Goal: Task Accomplishment & Management: Manage account settings

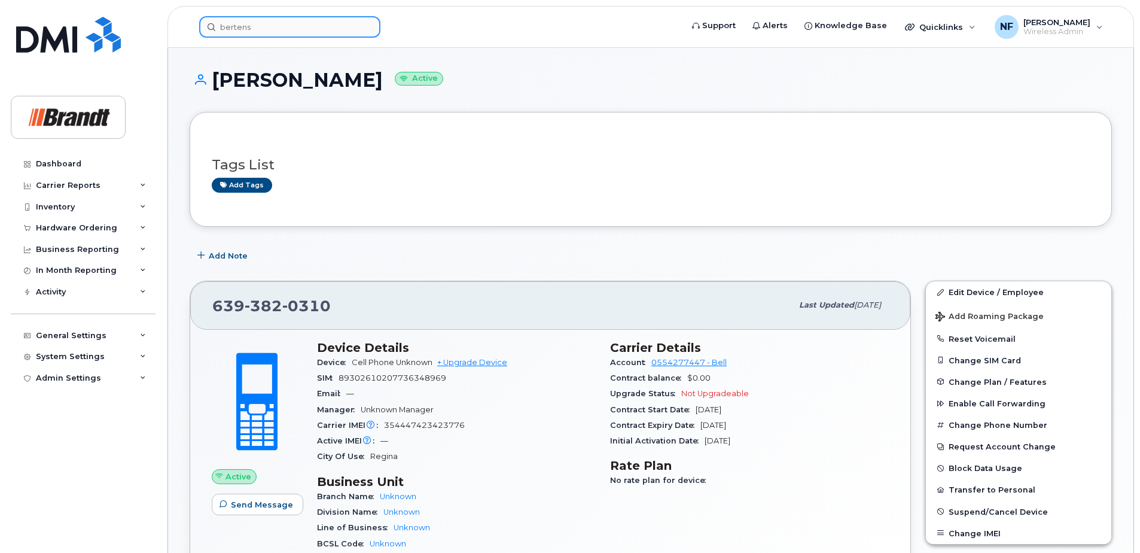
click at [299, 26] on input "bertens" at bounding box center [289, 27] width 181 height 22
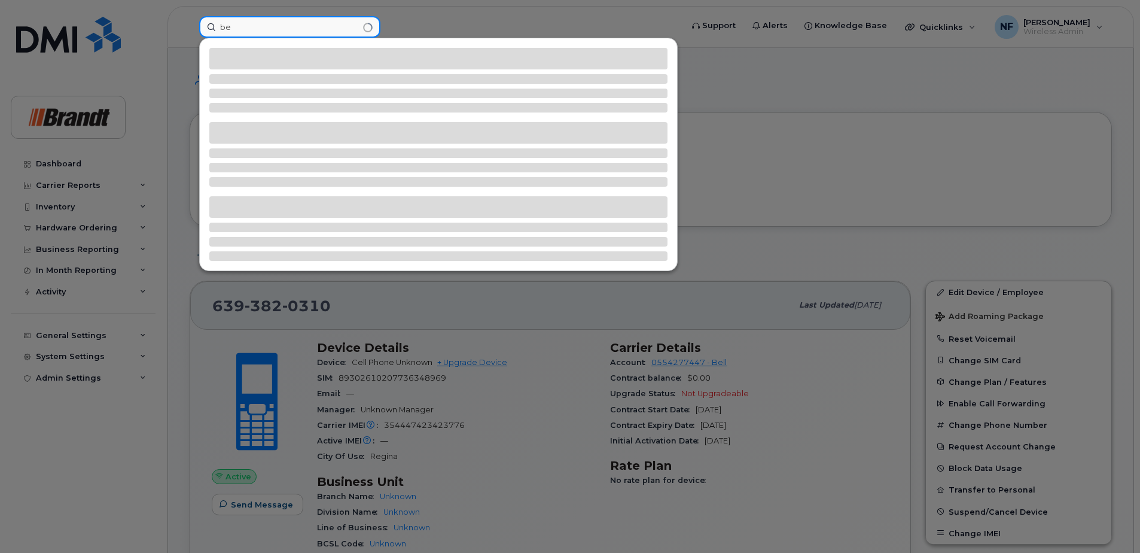
type input "b"
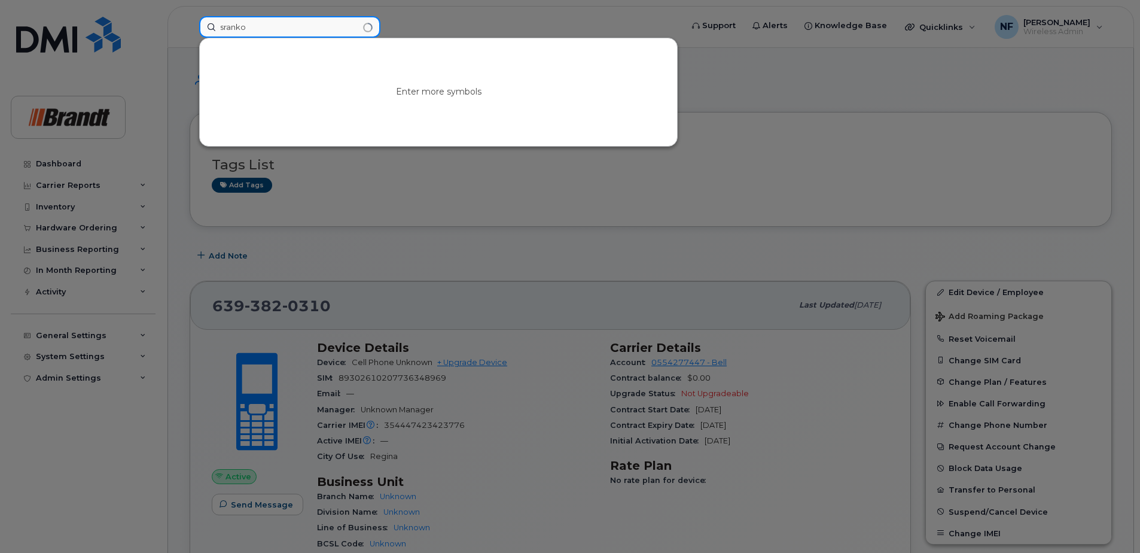
type input "sranko"
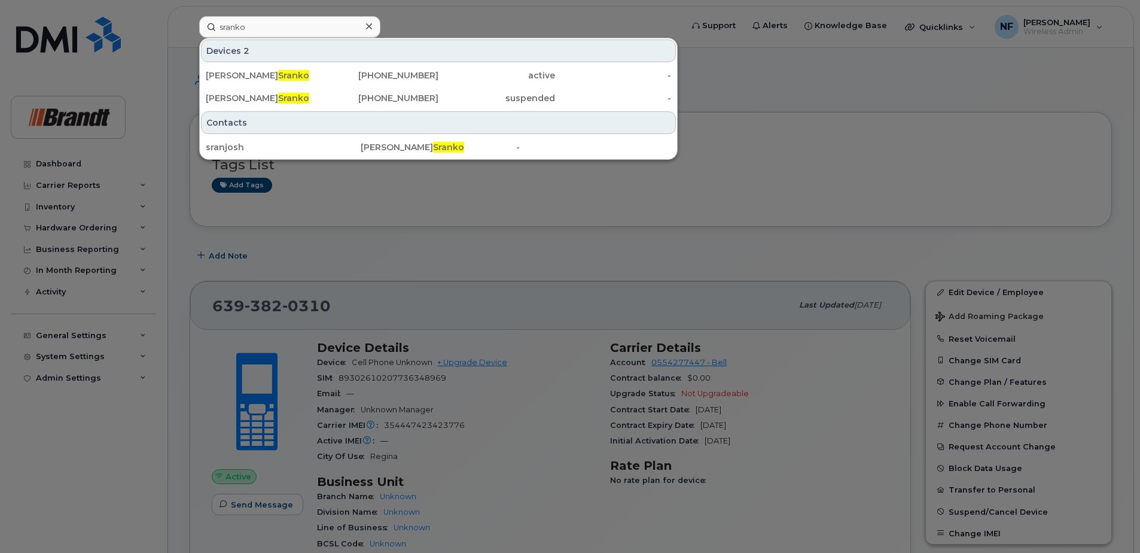
drag, startPoint x: 390, startPoint y: 77, endPoint x: 404, endPoint y: 85, distance: 16.3
click at [390, 77] on div "250-718-1049" at bounding box center [380, 75] width 117 height 12
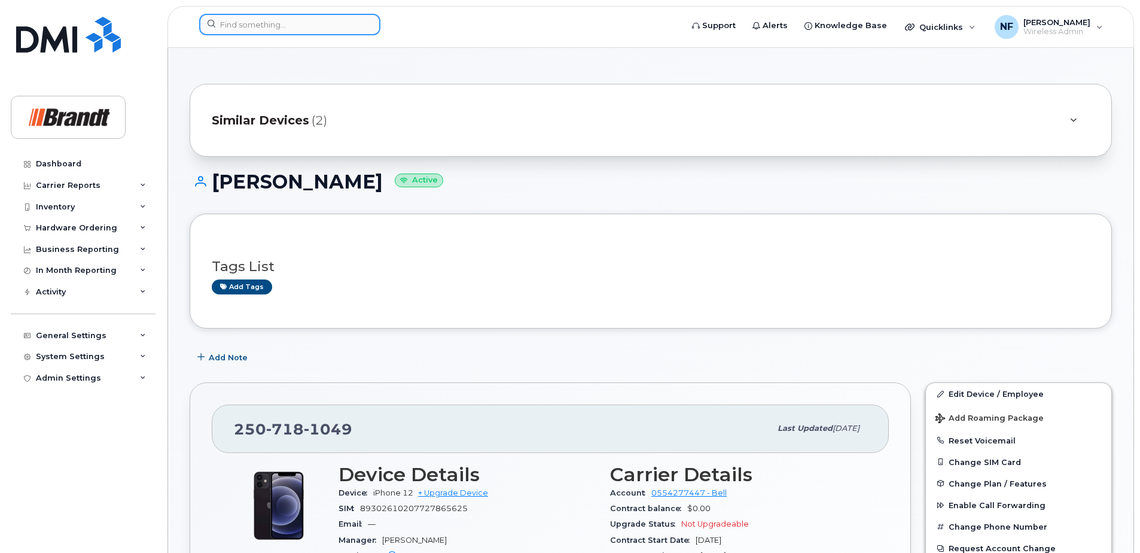
click at [258, 26] on input at bounding box center [289, 25] width 181 height 22
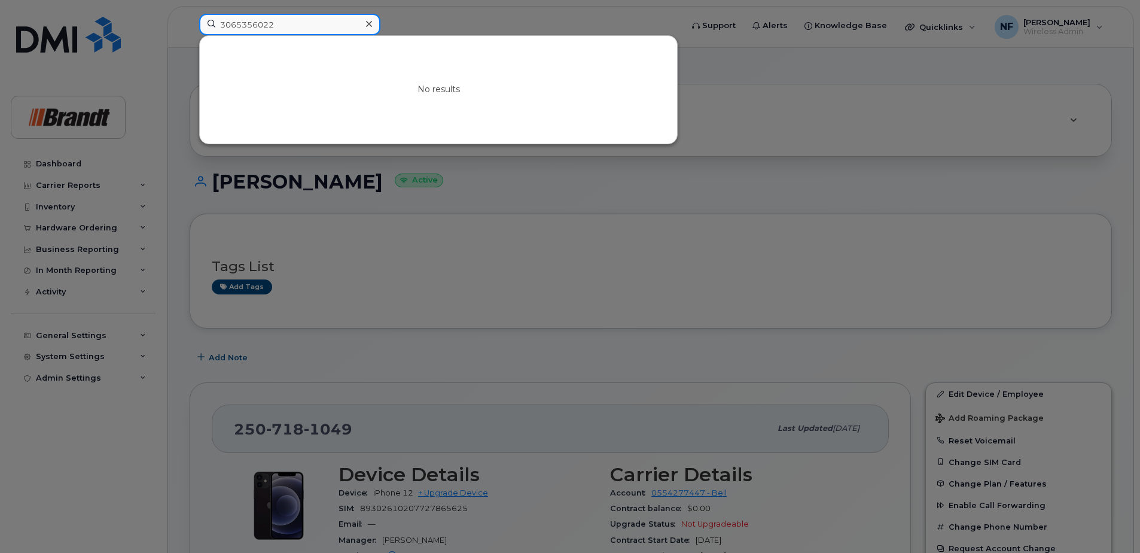
drag, startPoint x: 254, startPoint y: 26, endPoint x: 285, endPoint y: 26, distance: 31.1
click at [285, 26] on input "3065356022" at bounding box center [289, 25] width 181 height 22
type input "3065356022"
click at [372, 23] on icon at bounding box center [369, 24] width 6 height 10
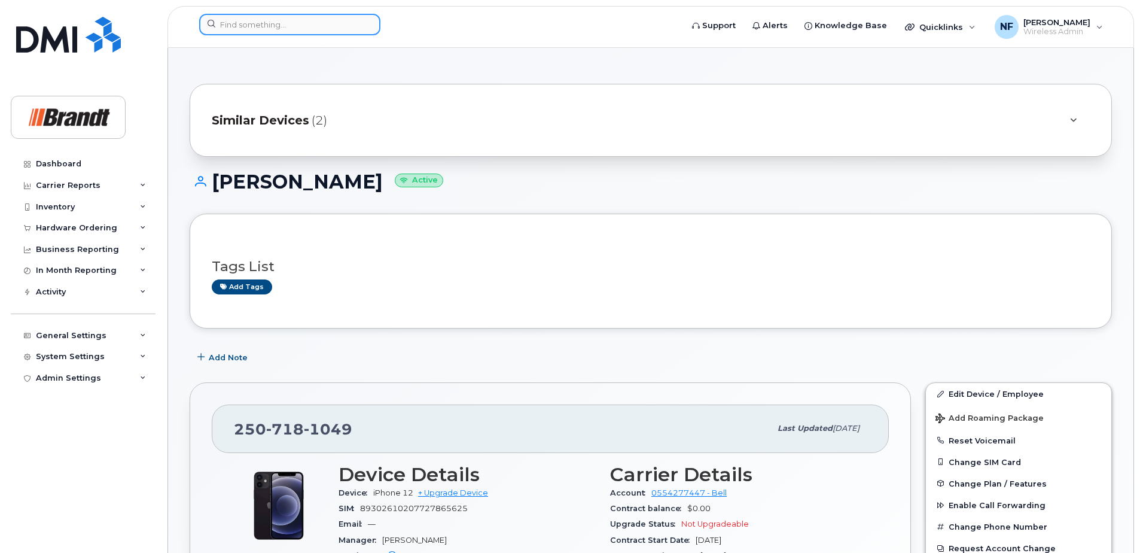
click at [285, 22] on input at bounding box center [289, 25] width 181 height 22
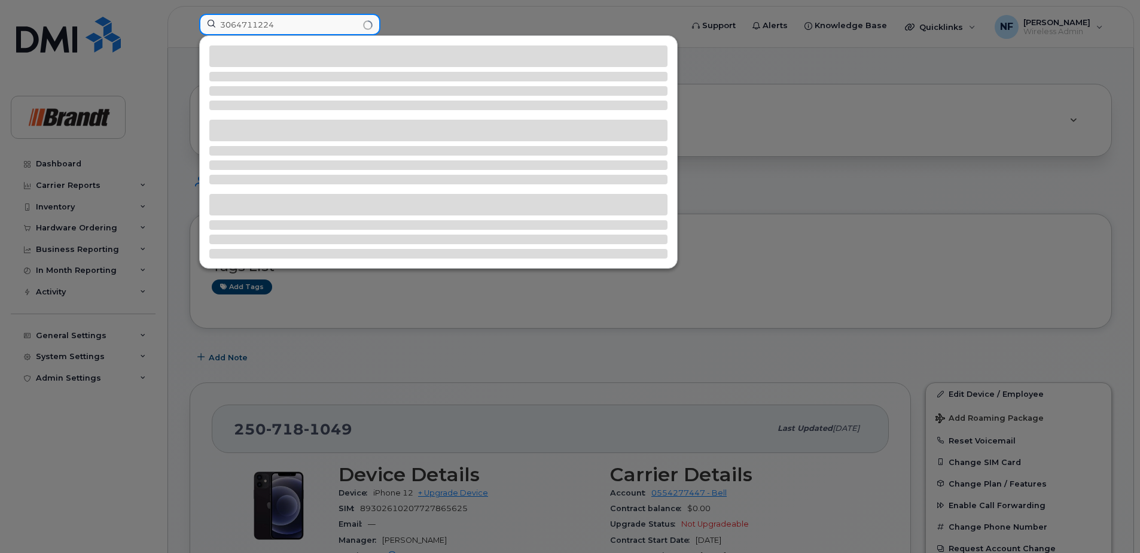
type input "3064711224"
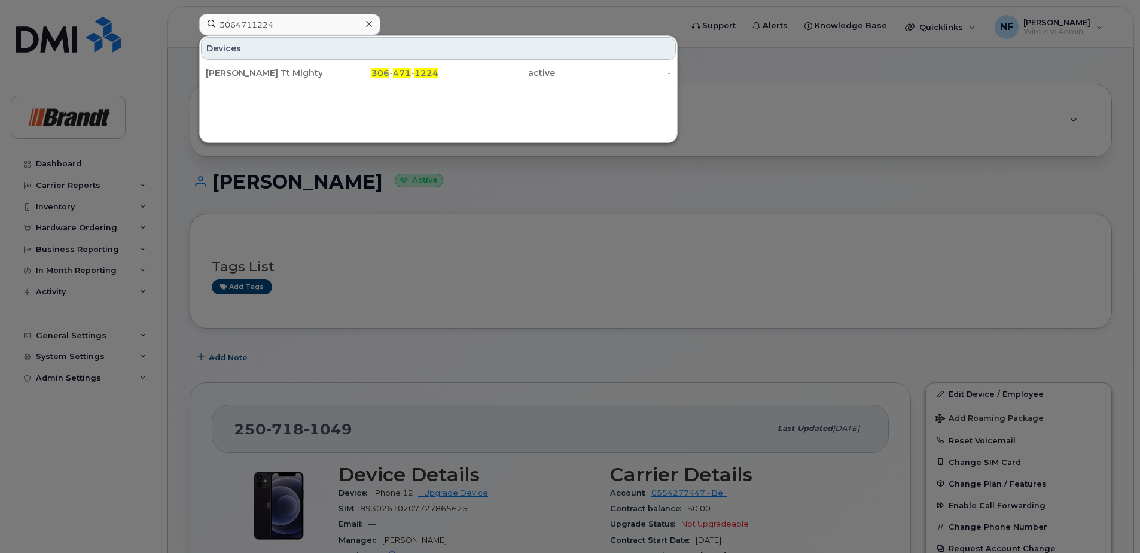
click at [372, 22] on div at bounding box center [368, 24] width 17 height 17
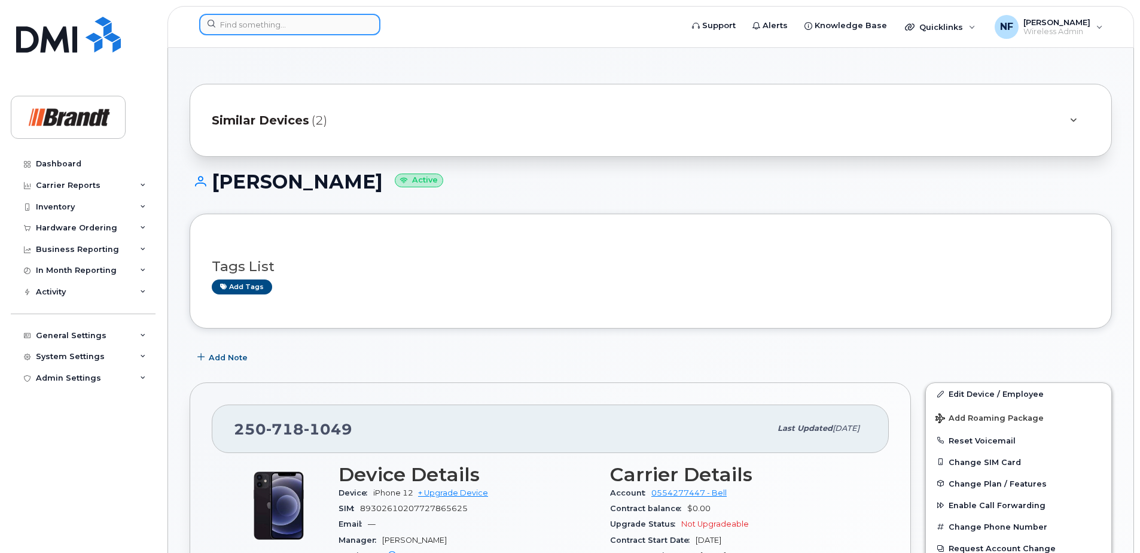
click at [303, 30] on input at bounding box center [289, 25] width 181 height 22
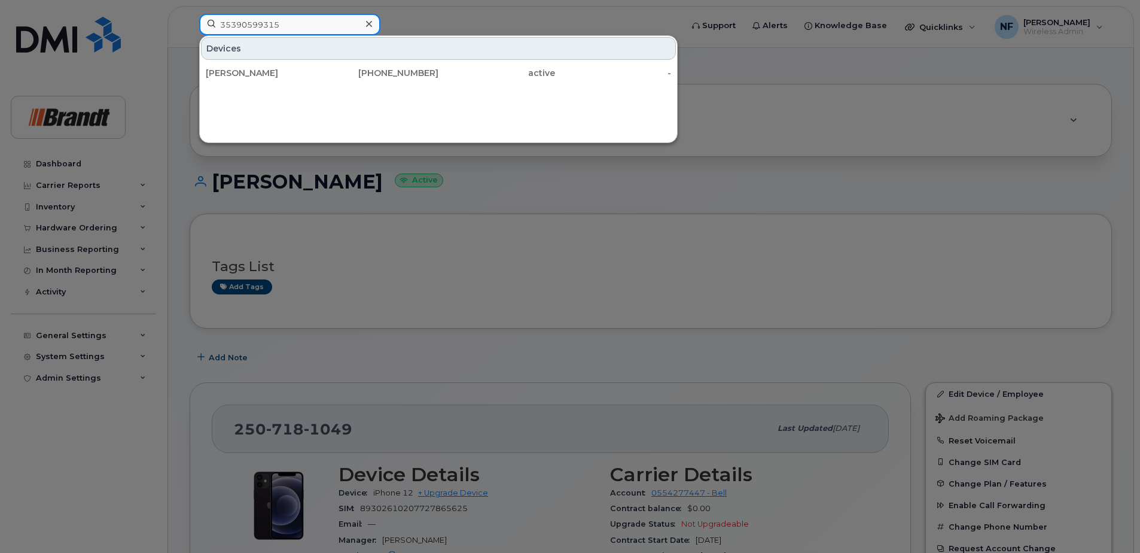
type input "35390599315"
click at [336, 71] on div "250-718-1049" at bounding box center [380, 73] width 117 height 12
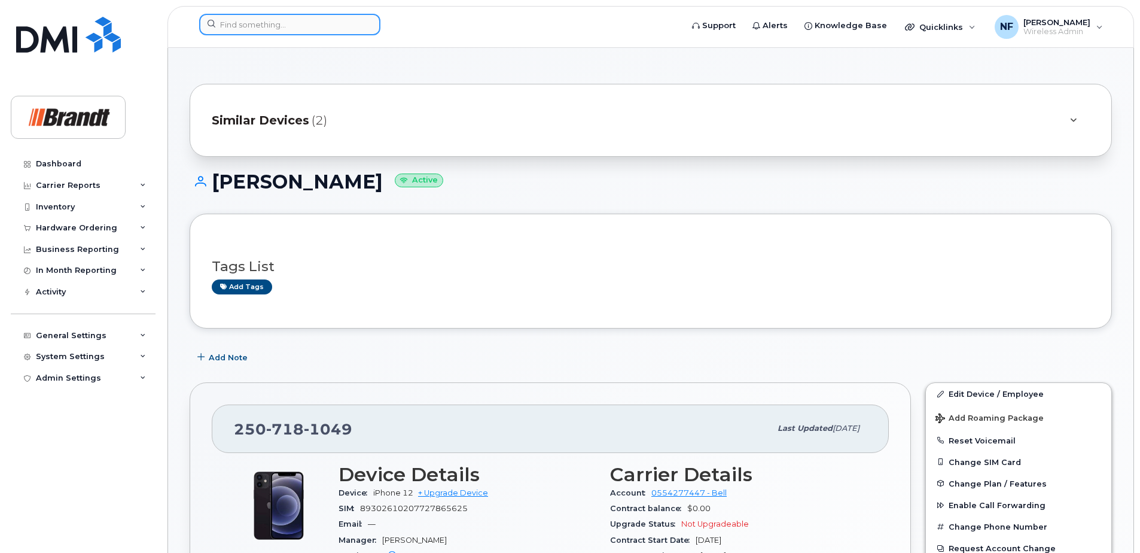
click at [310, 22] on input at bounding box center [289, 25] width 181 height 22
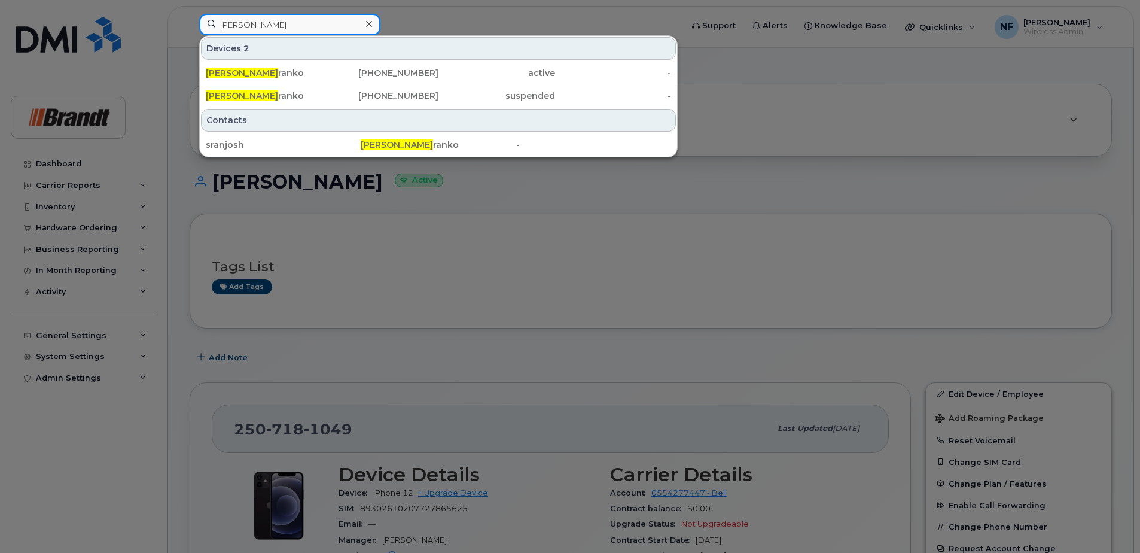
type input "joshua s"
click at [464, 81] on div "active" at bounding box center [497, 73] width 117 height 22
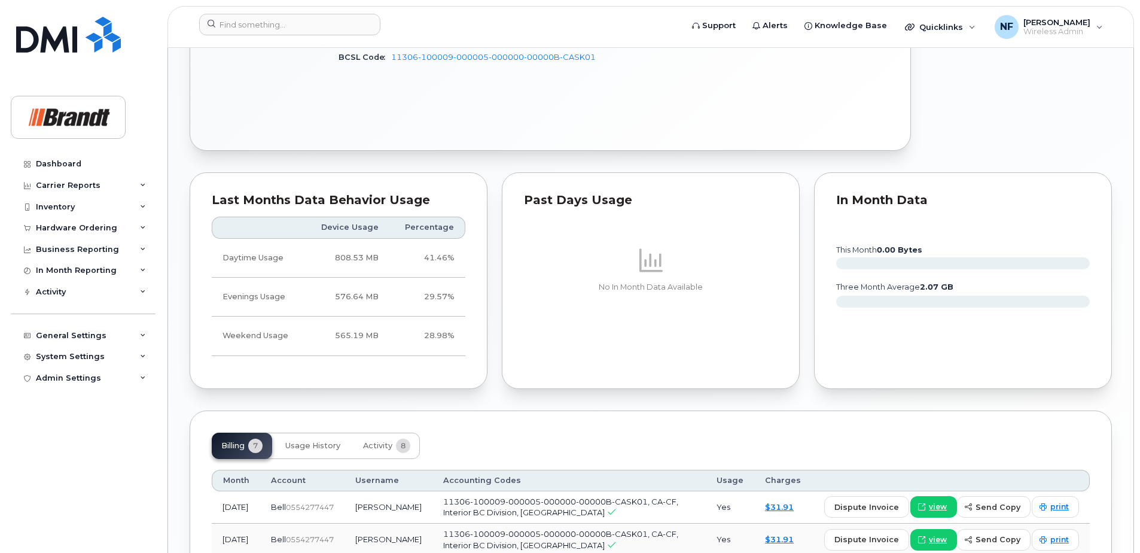
scroll to position [778, 0]
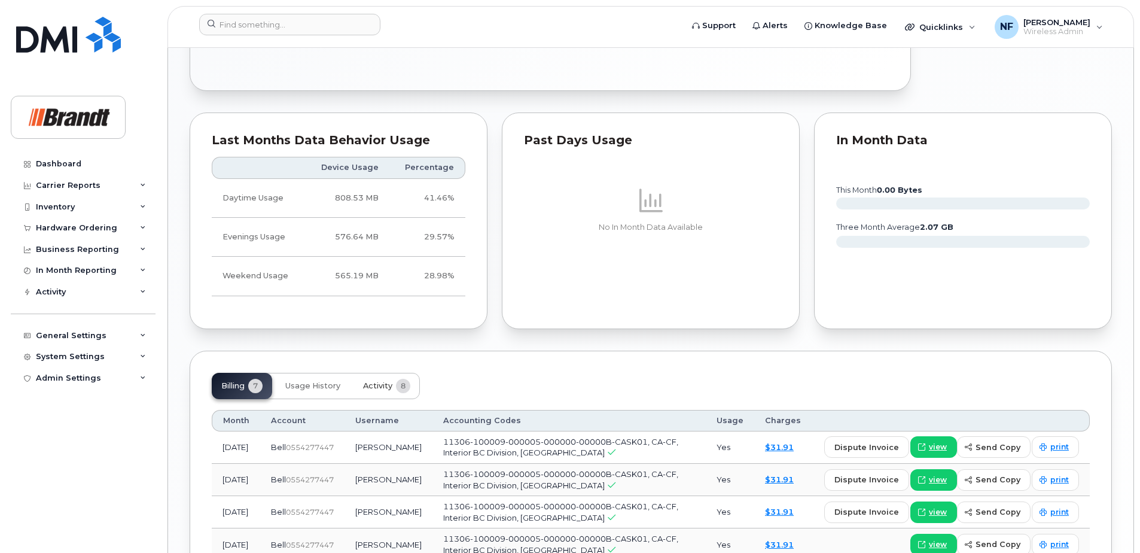
click at [382, 388] on span "Activity" at bounding box center [377, 386] width 29 height 10
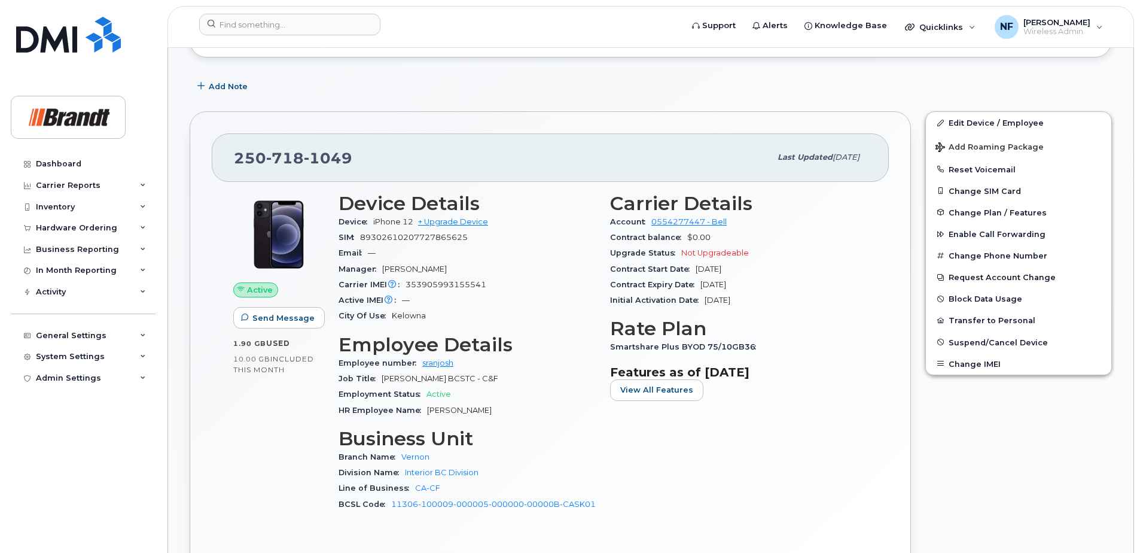
scroll to position [32, 0]
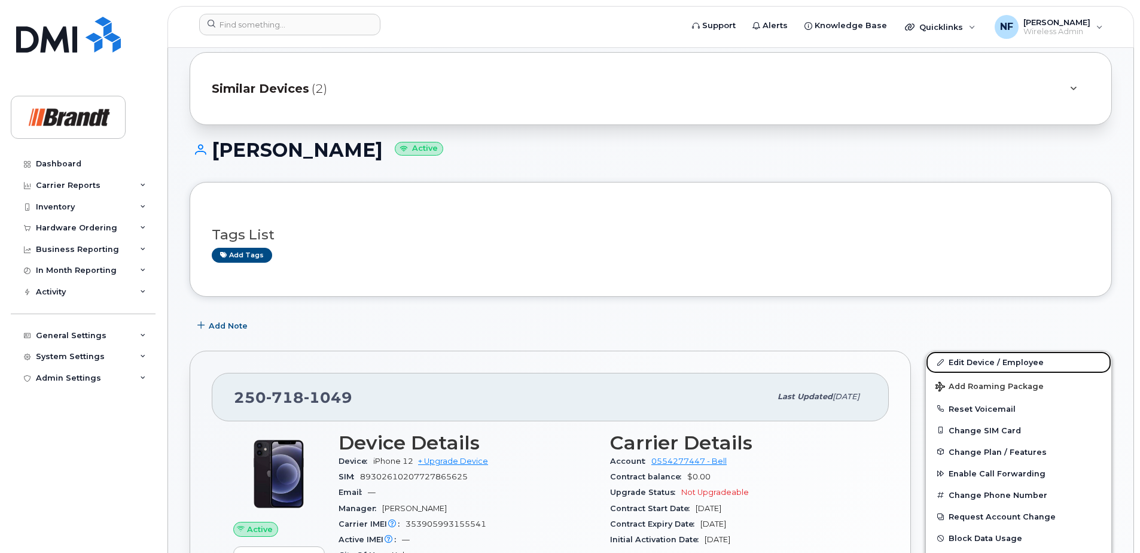
click at [1002, 361] on link "Edit Device / Employee" at bounding box center [1018, 362] width 185 height 22
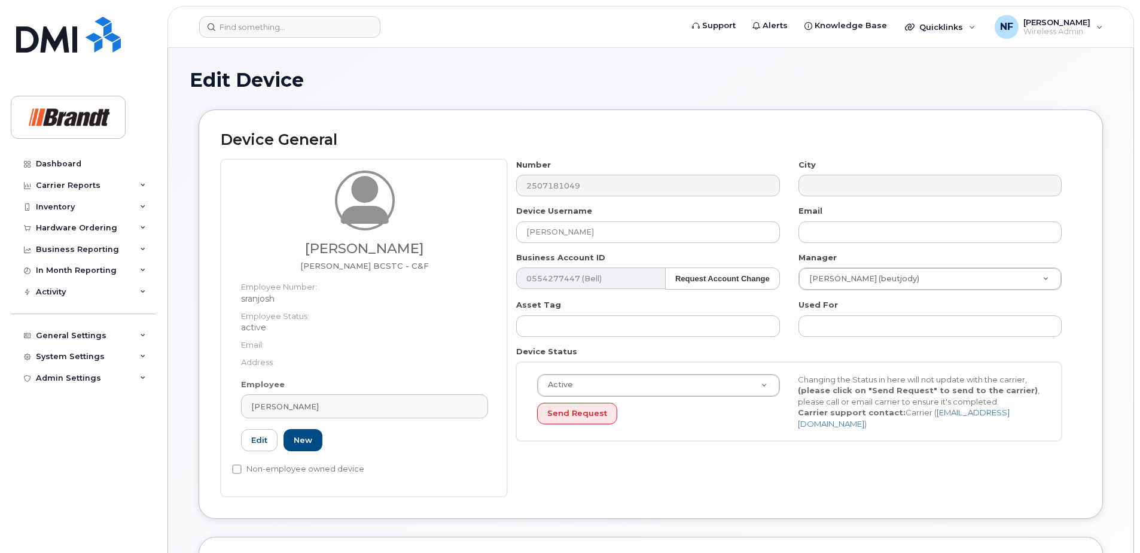
select select "34499241"
select select "34499245"
select select "35155013"
click at [574, 229] on input "[PERSON_NAME]" at bounding box center [647, 232] width 263 height 22
drag, startPoint x: 526, startPoint y: 232, endPoint x: 492, endPoint y: 232, distance: 34.1
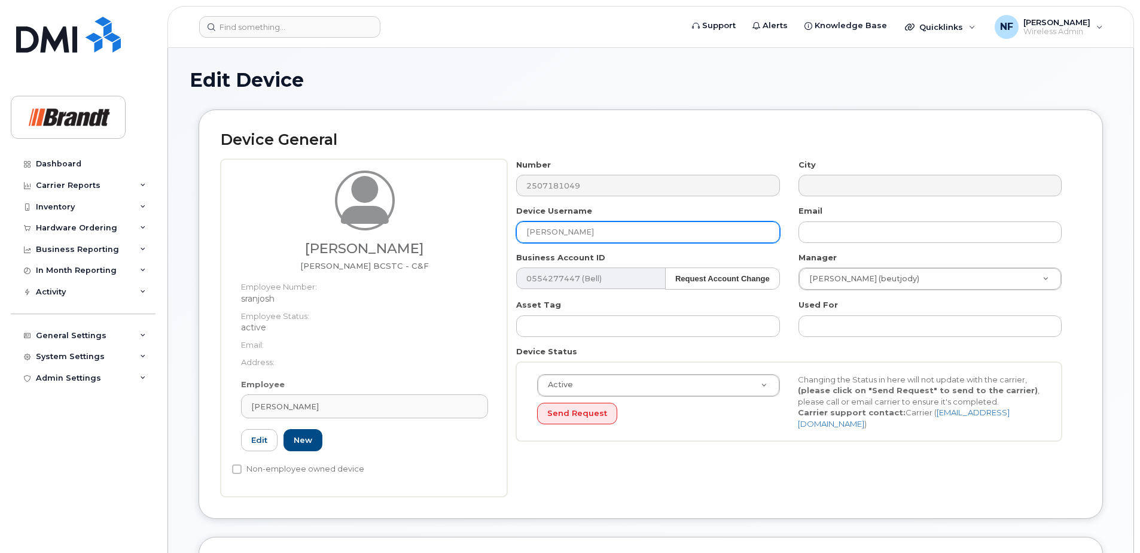
click at [492, 232] on div "Joshua Sranko Fieldman BCSTC - C&F Employee Number: sranjosh Employee Status: a…" at bounding box center [651, 327] width 860 height 337
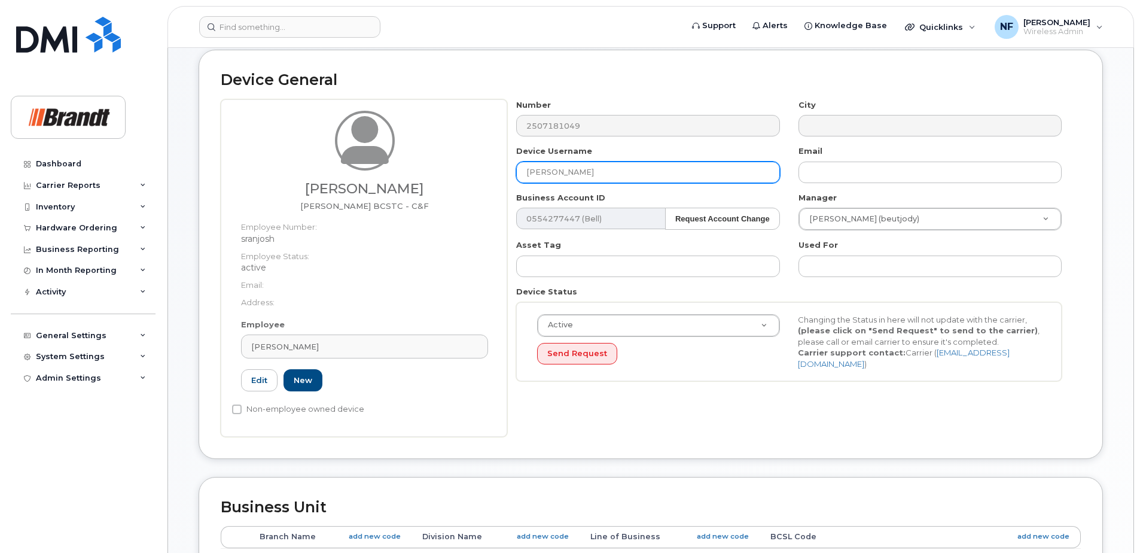
type input "[PERSON_NAME]"
click at [264, 382] on link "Edit" at bounding box center [259, 380] width 36 height 22
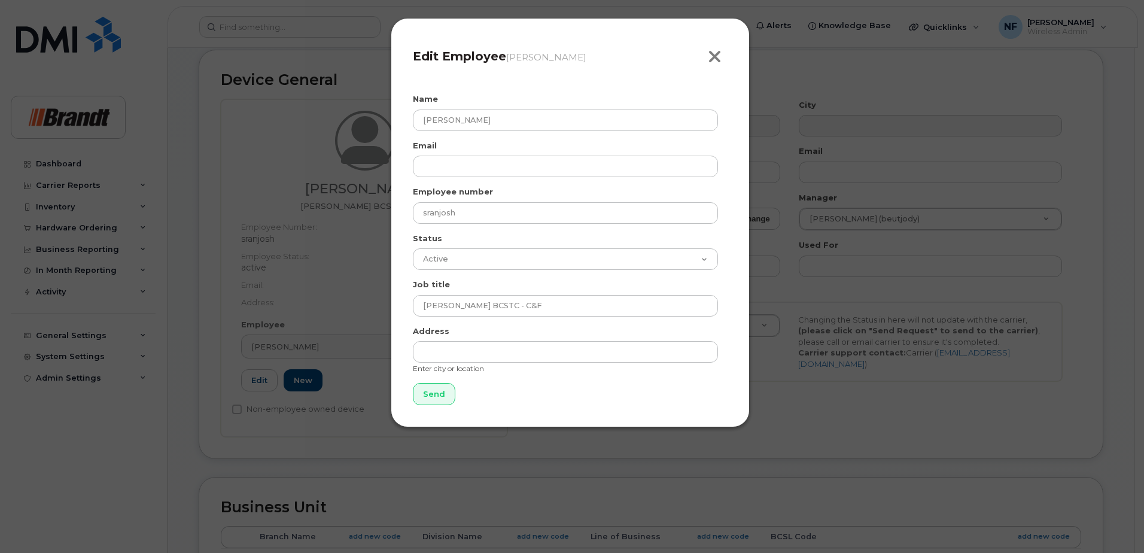
click at [719, 54] on icon "button" at bounding box center [715, 57] width 14 height 18
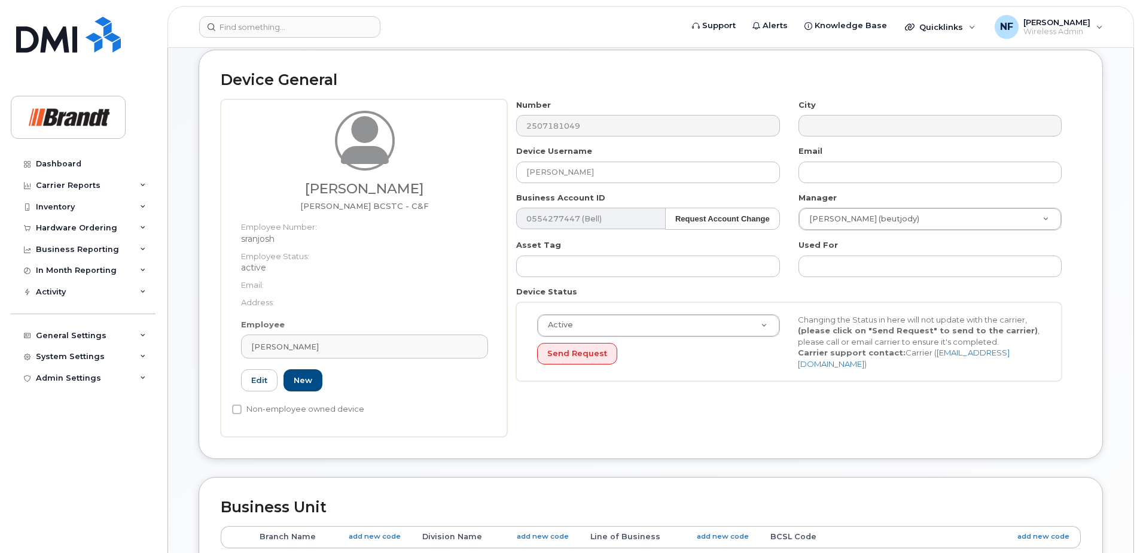
click at [302, 341] on span "[PERSON_NAME]" at bounding box center [285, 346] width 68 height 11
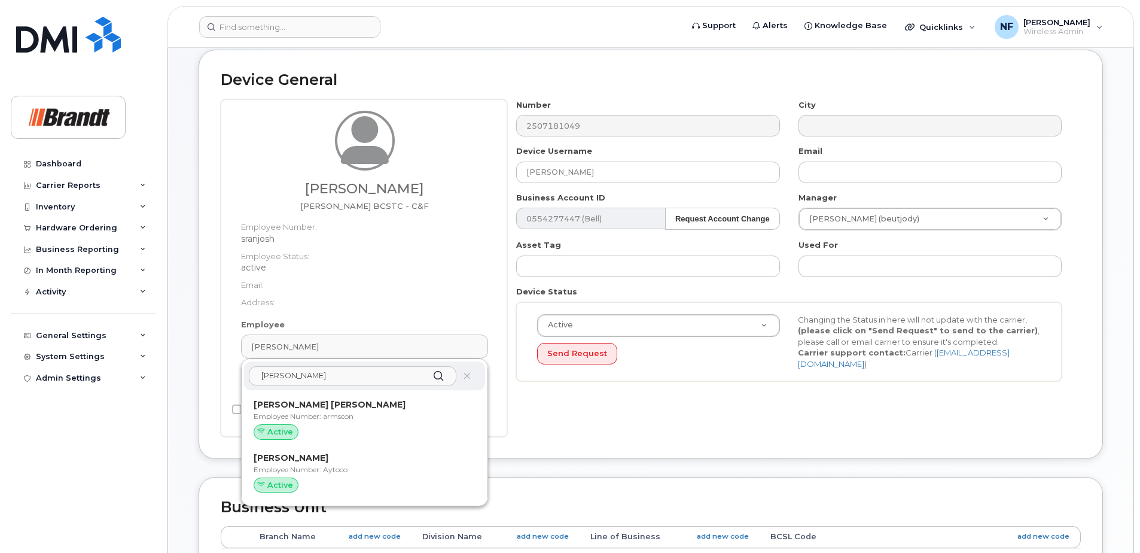
type input "connor a"
click at [291, 485] on span "Active" at bounding box center [280, 484] width 26 height 11
click at [311, 467] on p "Employee Number: Aytoco" at bounding box center [365, 469] width 222 height 11
type input "Aytoco"
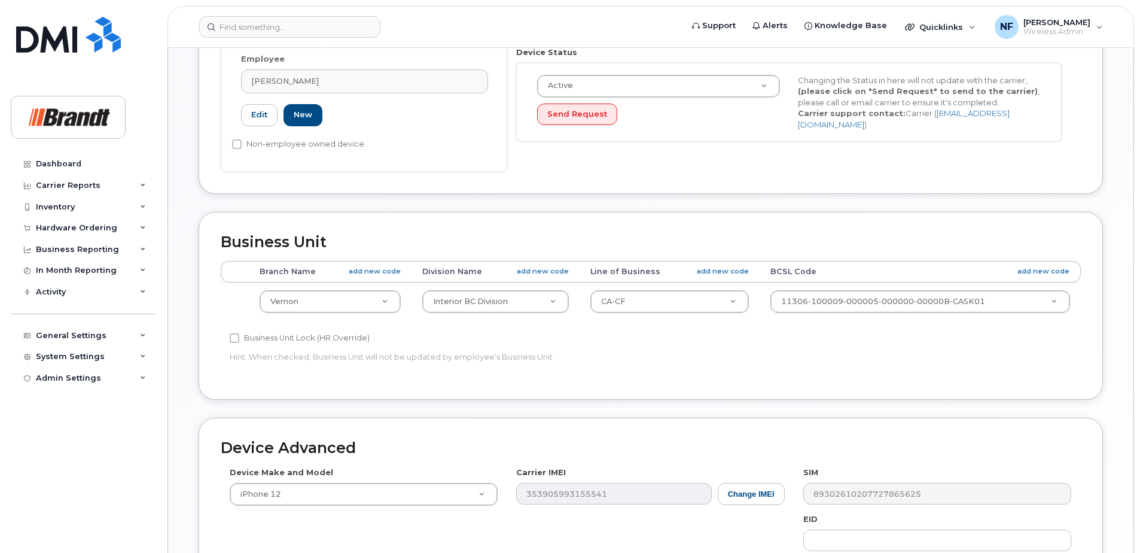
scroll to position [479, 0]
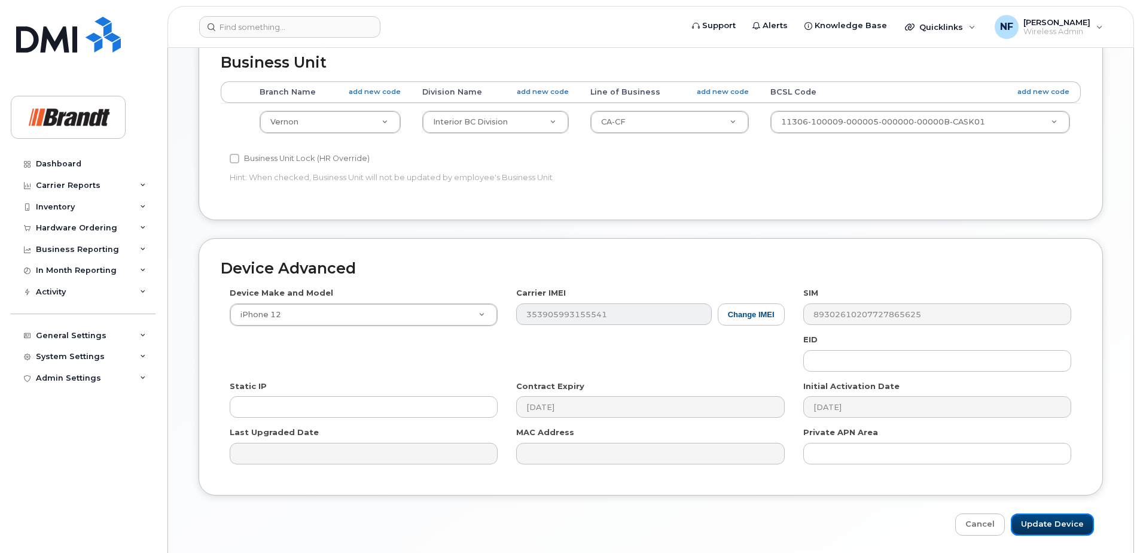
click at [1040, 523] on input "Update Device" at bounding box center [1052, 524] width 83 height 22
type input "Saving..."
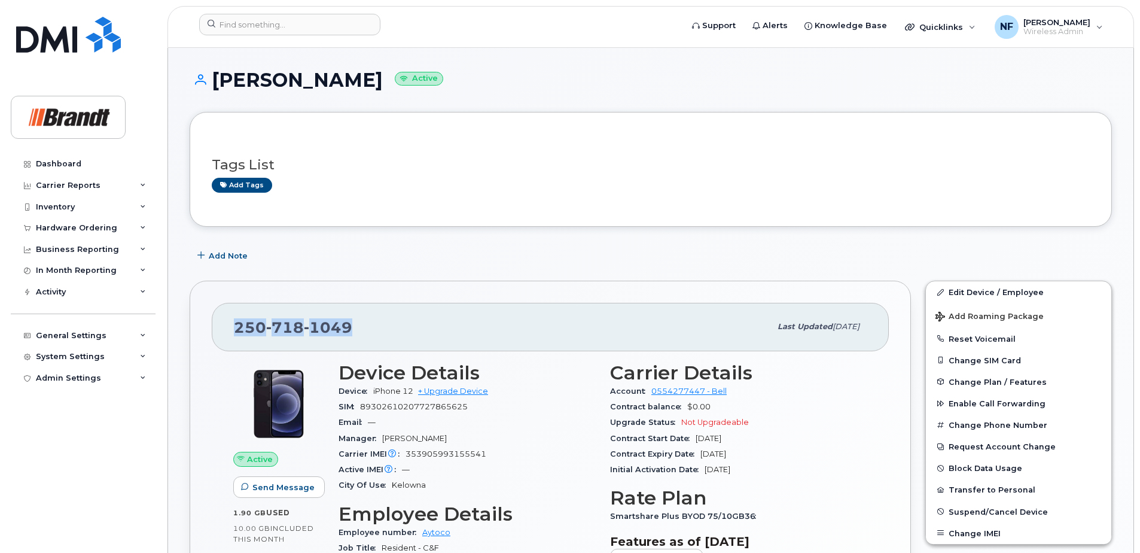
drag, startPoint x: 354, startPoint y: 327, endPoint x: 238, endPoint y: 332, distance: 115.6
click at [238, 332] on div "[PHONE_NUMBER]" at bounding box center [502, 326] width 537 height 25
click at [410, 287] on div "[PHONE_NUMBER] Last updated [DATE] Active Send Message 1.90 GB  used 10.00 GB  …" at bounding box center [551, 524] width 722 height 486
click at [282, 28] on input at bounding box center [289, 25] width 181 height 22
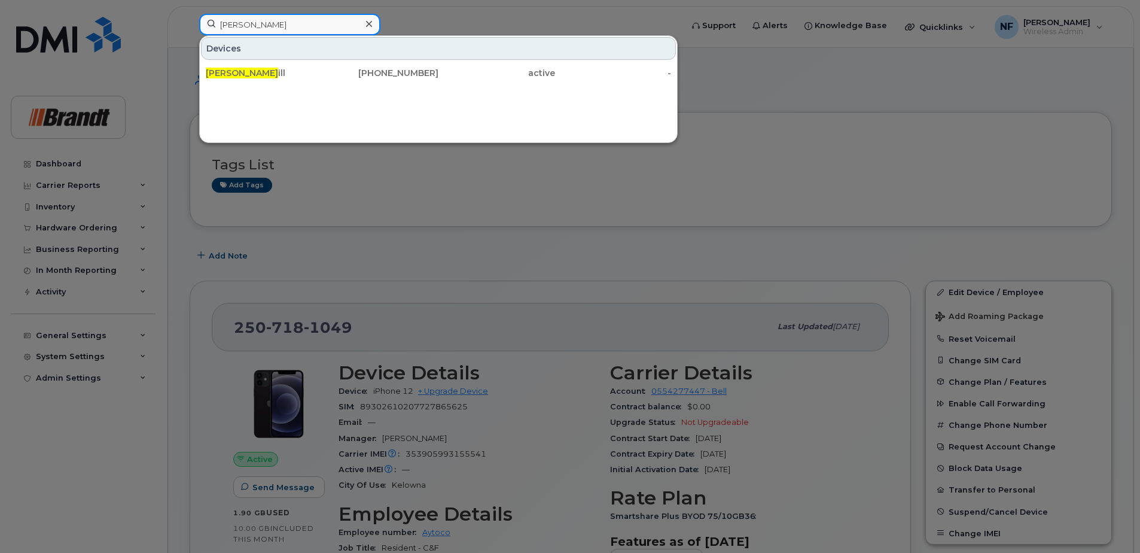
type input "[PERSON_NAME]"
click at [325, 62] on link "[PERSON_NAME] ill [PHONE_NUMBER] active -" at bounding box center [438, 73] width 475 height 22
